Goal: Check status

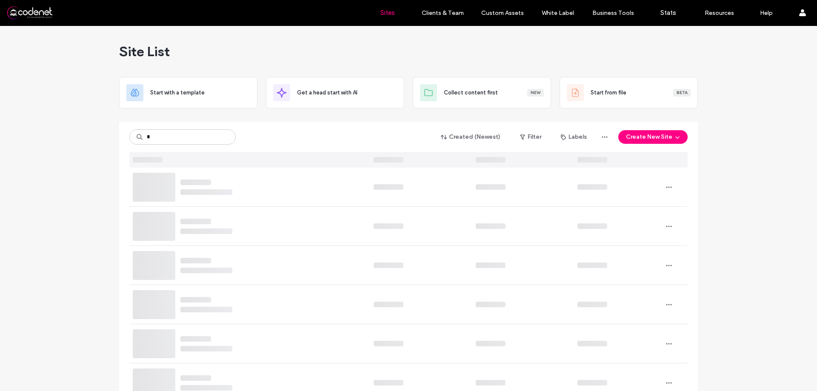
type input "*"
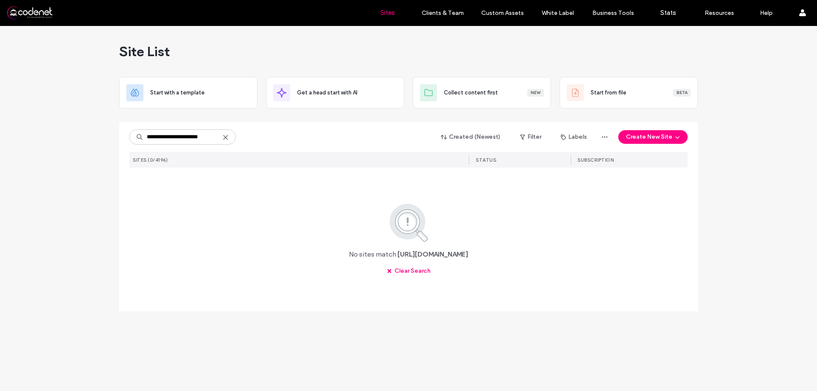
drag, startPoint x: 181, startPoint y: 139, endPoint x: 35, endPoint y: 154, distance: 146.2
click at [35, 154] on div "**********" at bounding box center [408, 208] width 817 height 365
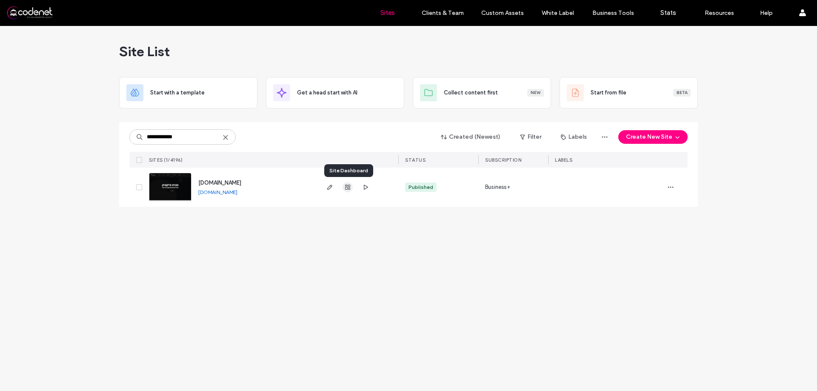
type input "**********"
click at [352, 190] on span "button" at bounding box center [347, 187] width 10 height 10
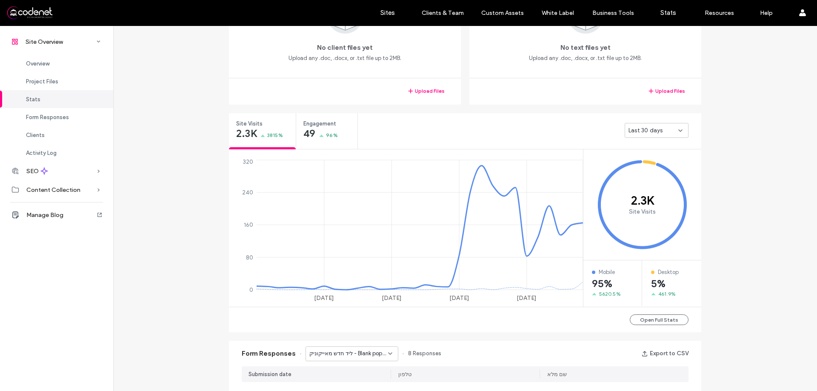
scroll to position [170, 0]
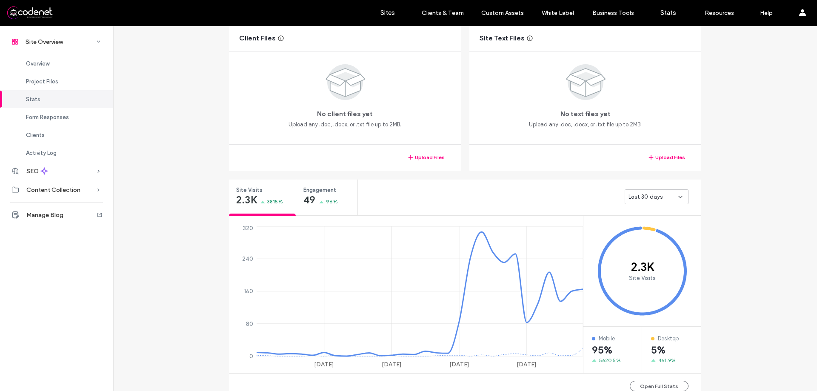
click at [663, 195] on div "Last 30 days" at bounding box center [653, 197] width 50 height 9
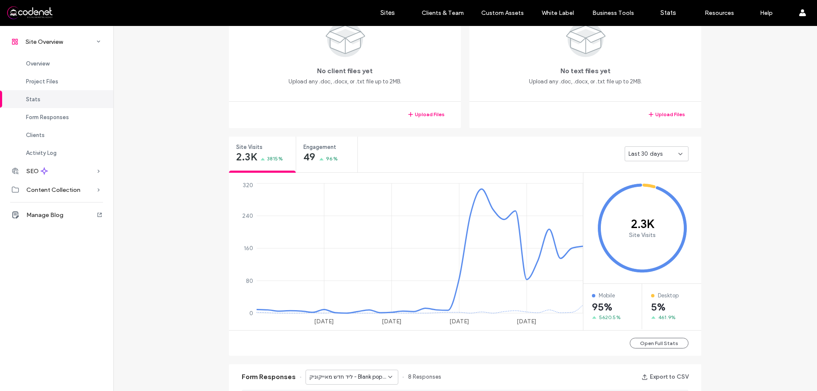
scroll to position [213, 0]
click at [666, 346] on button "Open Full Stats" at bounding box center [659, 343] width 59 height 11
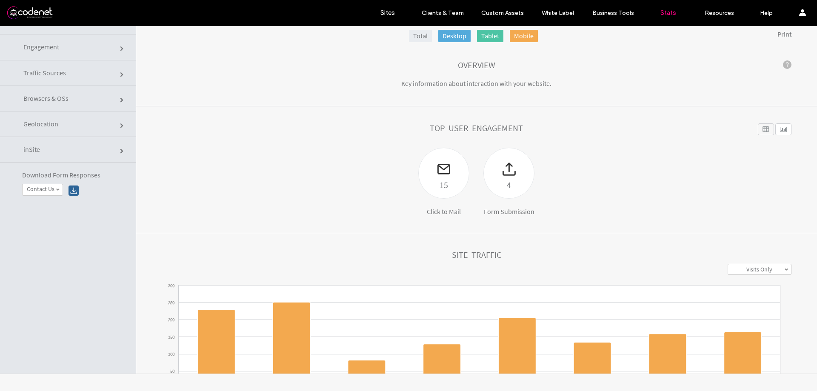
click at [108, 70] on link "Traffic Sources" at bounding box center [68, 73] width 136 height 26
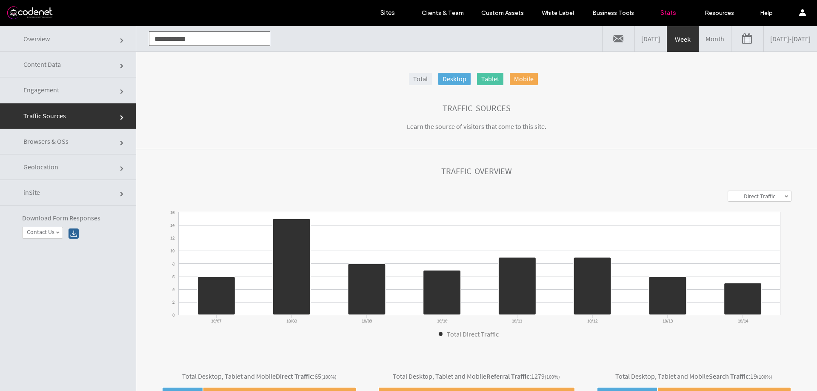
click at [749, 193] on label "Direct Traffic" at bounding box center [759, 196] width 31 height 8
click at [699, 125] on section "Traffic Sources Learn the source of visitors that come to this site." at bounding box center [476, 117] width 681 height 63
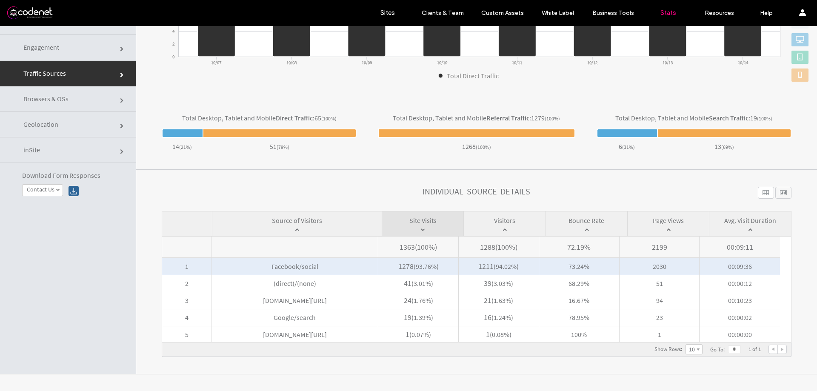
scroll to position [43, 0]
